Goal: Transaction & Acquisition: Book appointment/travel/reservation

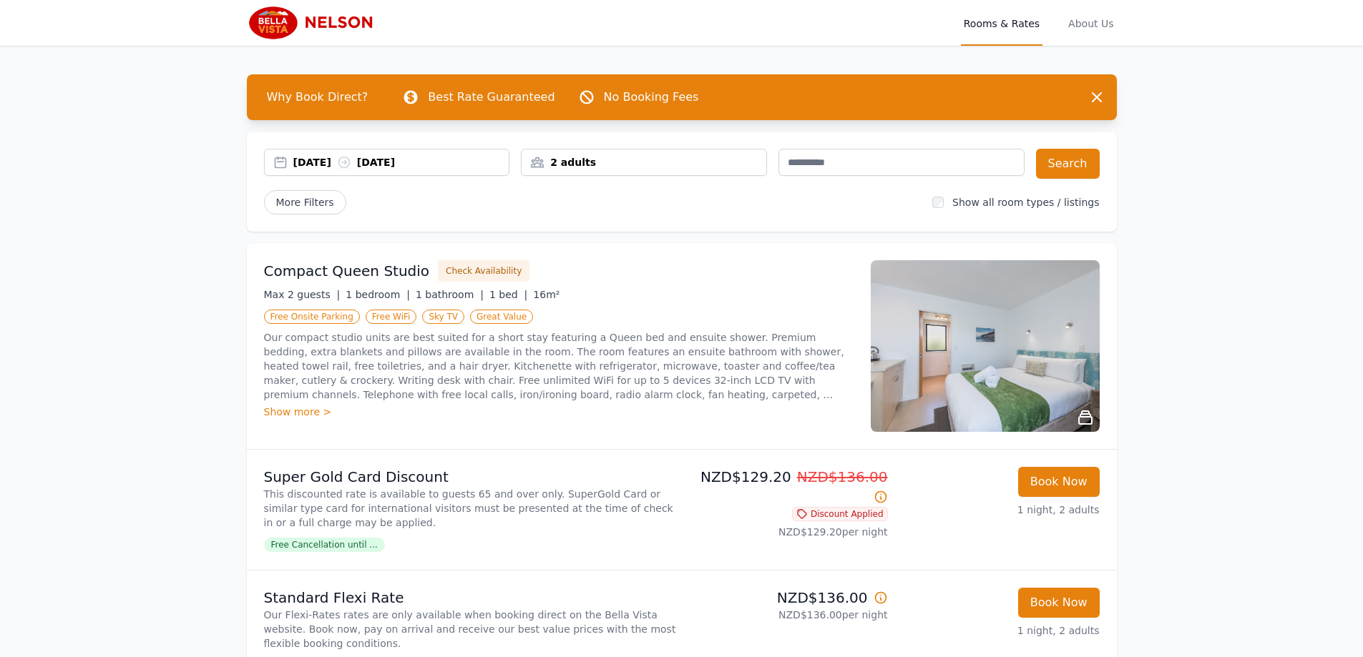
click at [423, 163] on div "[DATE] [DATE]" at bounding box center [401, 162] width 216 height 14
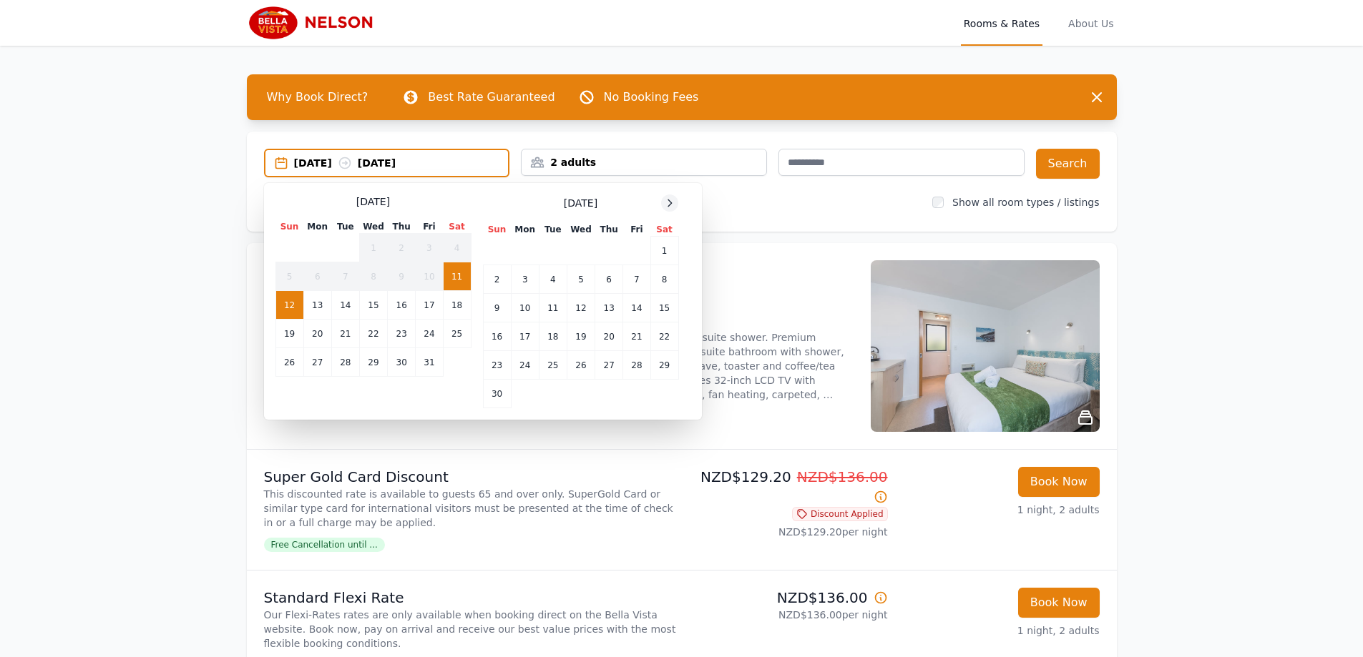
click at [669, 201] on icon at bounding box center [669, 202] width 11 height 11
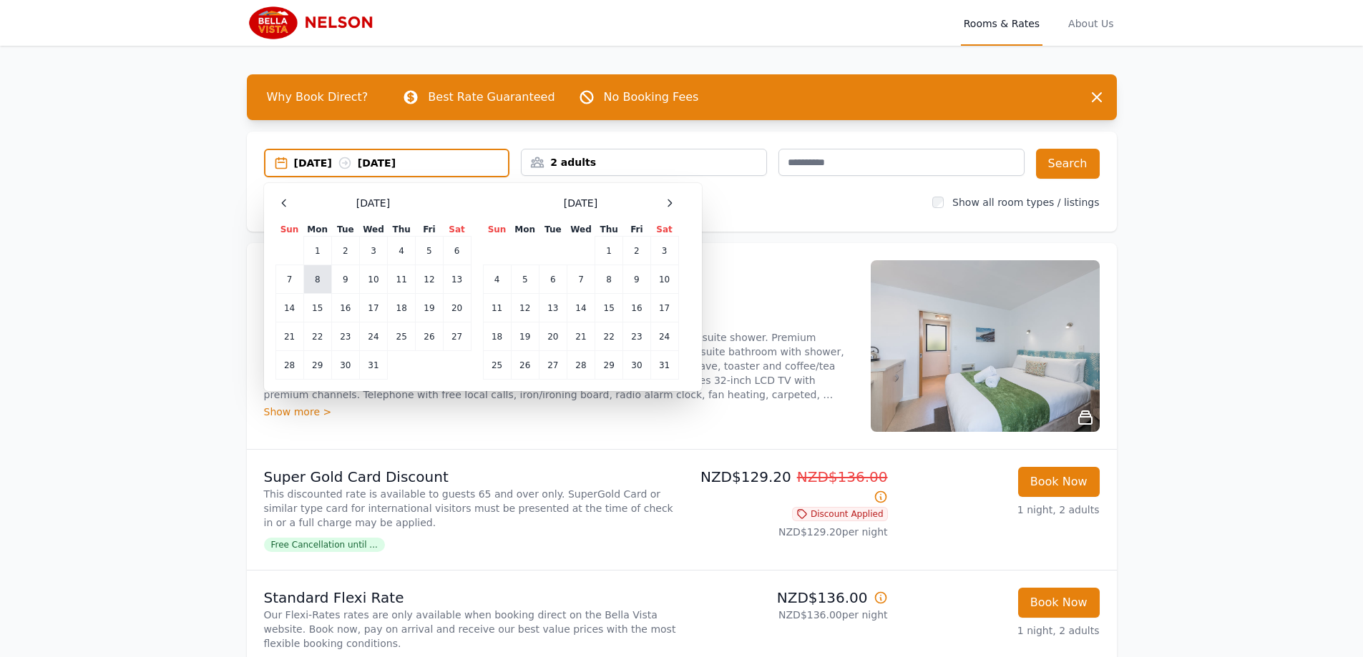
click at [323, 274] on td "8" at bounding box center [317, 279] width 28 height 29
click at [315, 275] on td "8" at bounding box center [317, 279] width 28 height 29
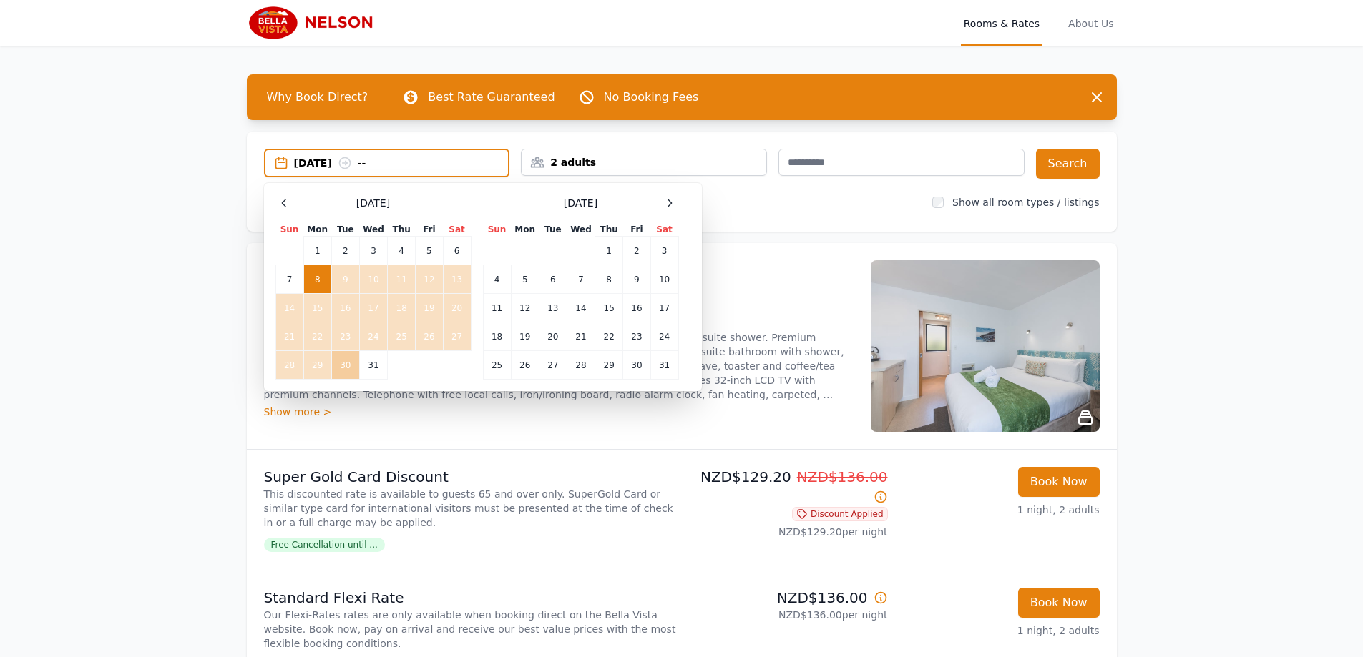
click at [344, 362] on td "30" at bounding box center [345, 365] width 28 height 29
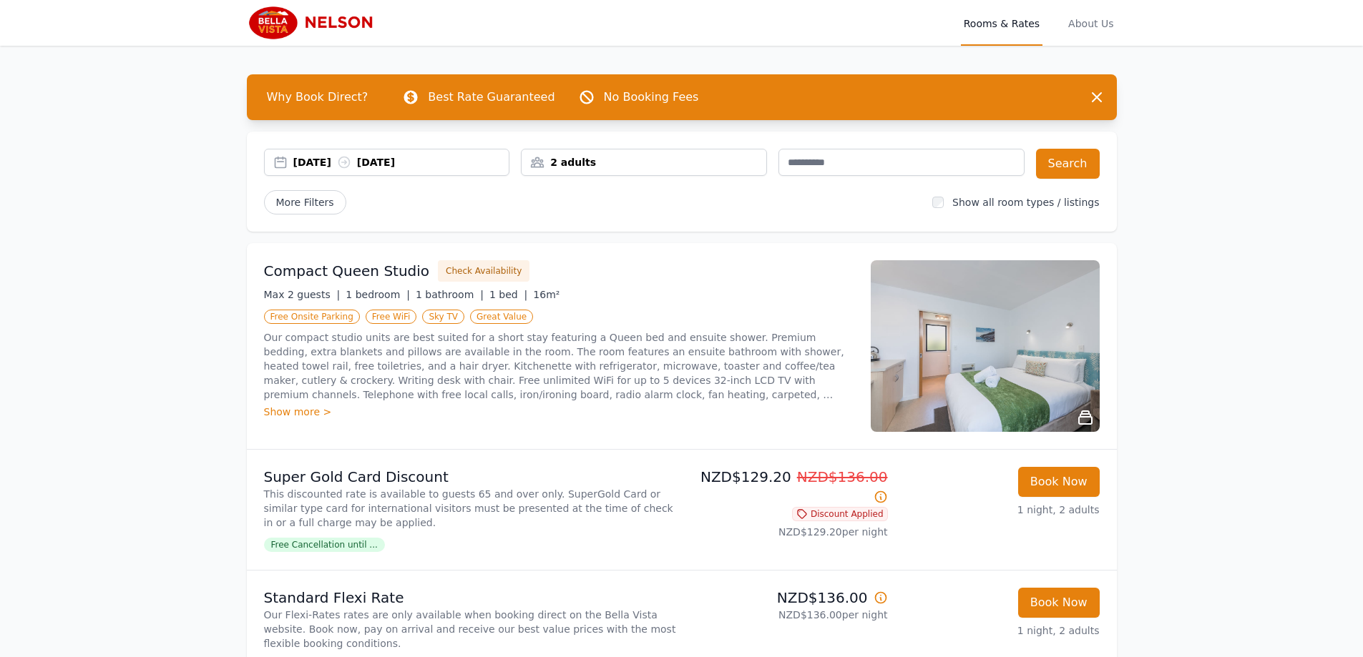
click at [351, 167] on icon at bounding box center [344, 162] width 14 height 14
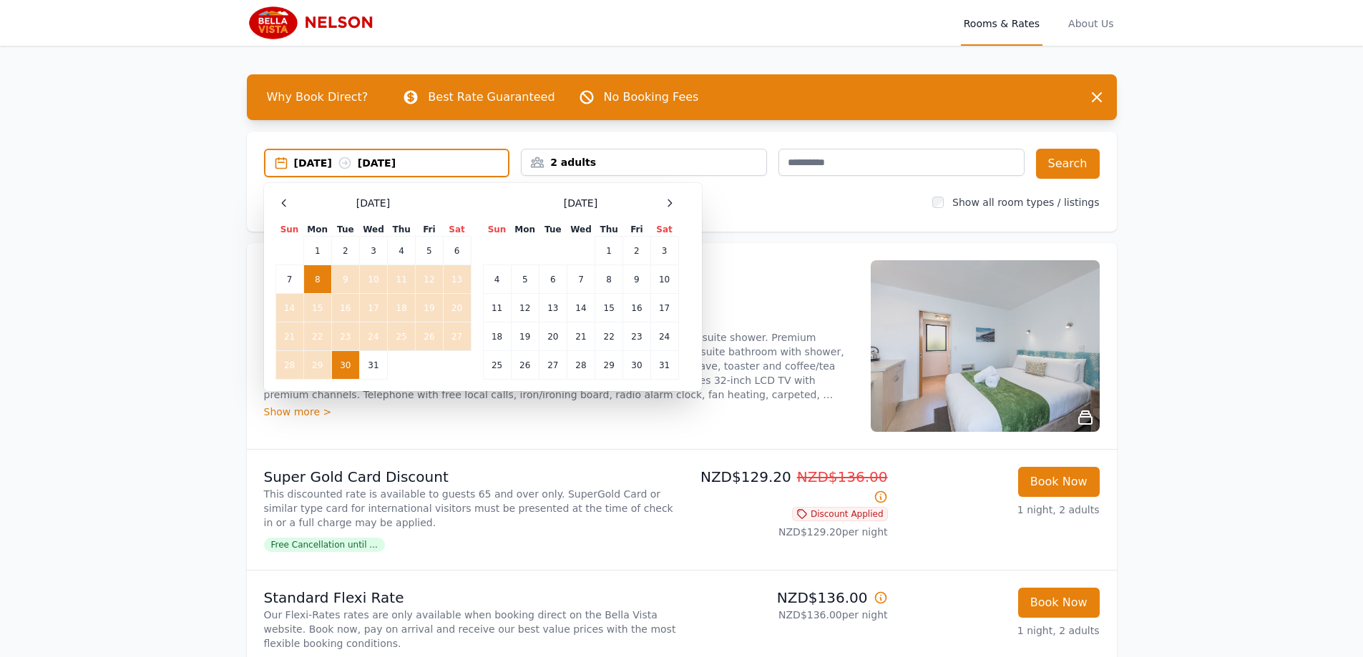
click at [347, 363] on td "30" at bounding box center [345, 365] width 28 height 29
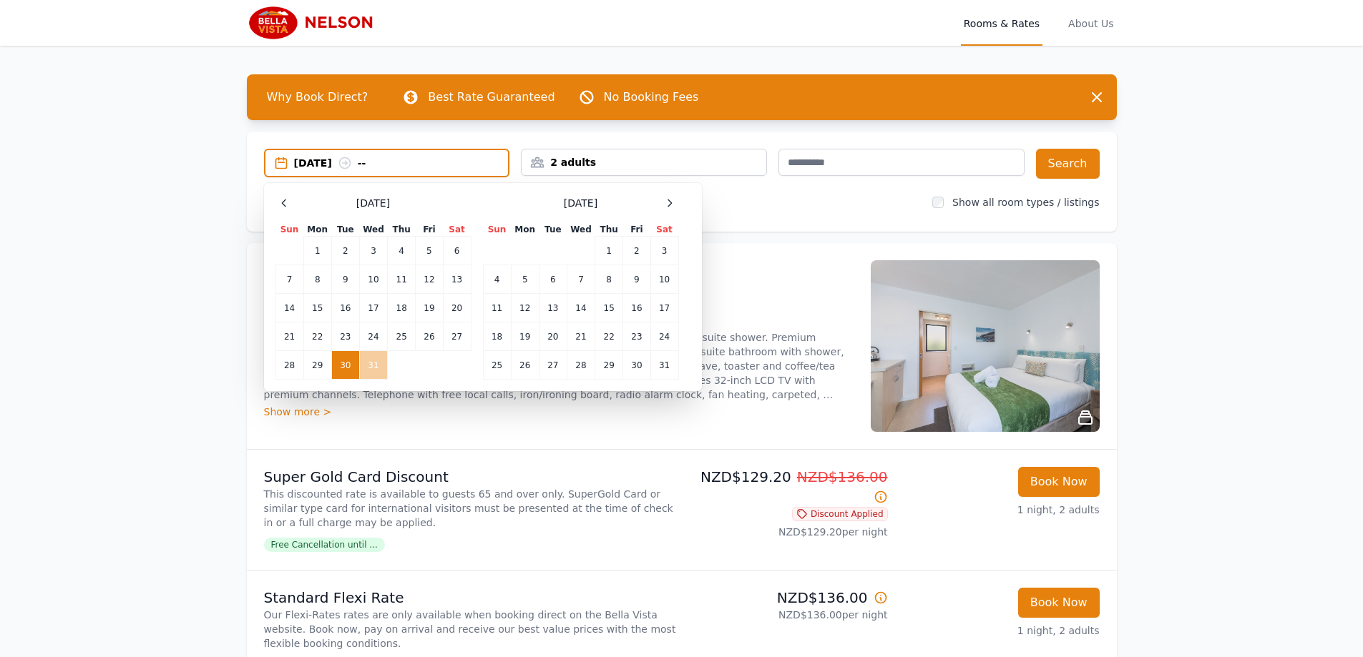
click at [365, 362] on td "31" at bounding box center [373, 365] width 28 height 29
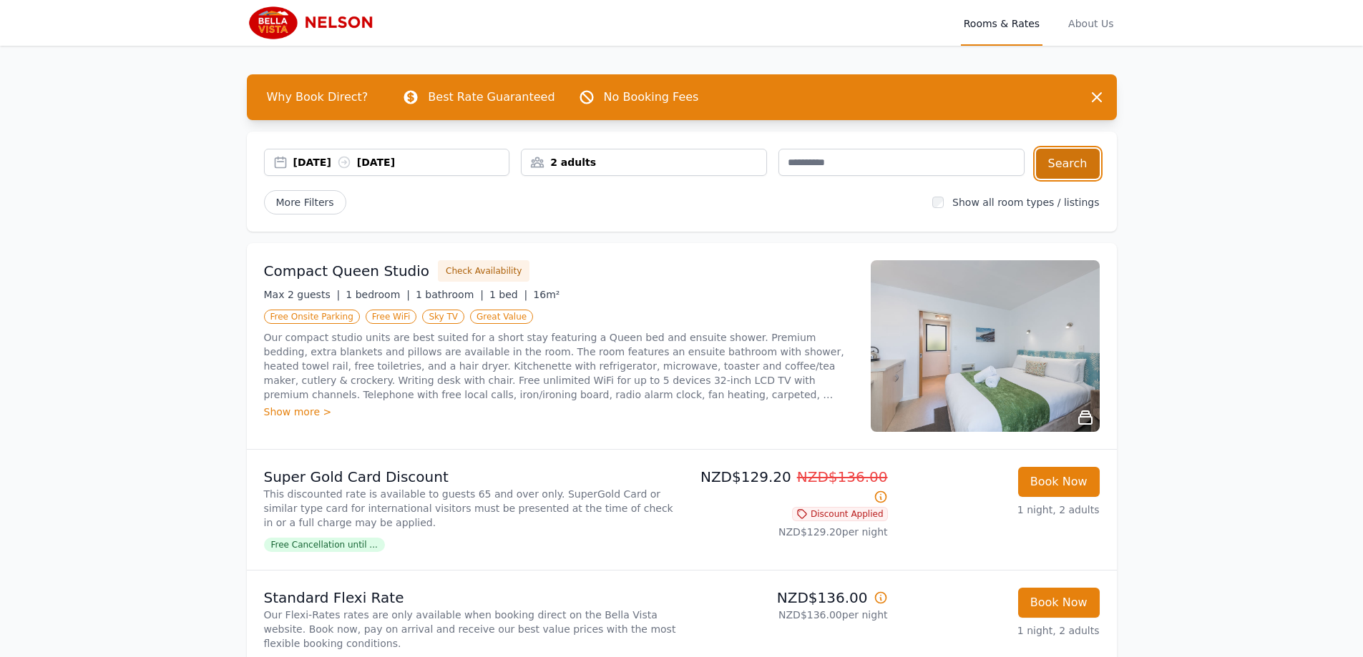
click at [1064, 157] on button "Search" at bounding box center [1068, 164] width 64 height 30
